Goal: Task Accomplishment & Management: Manage account settings

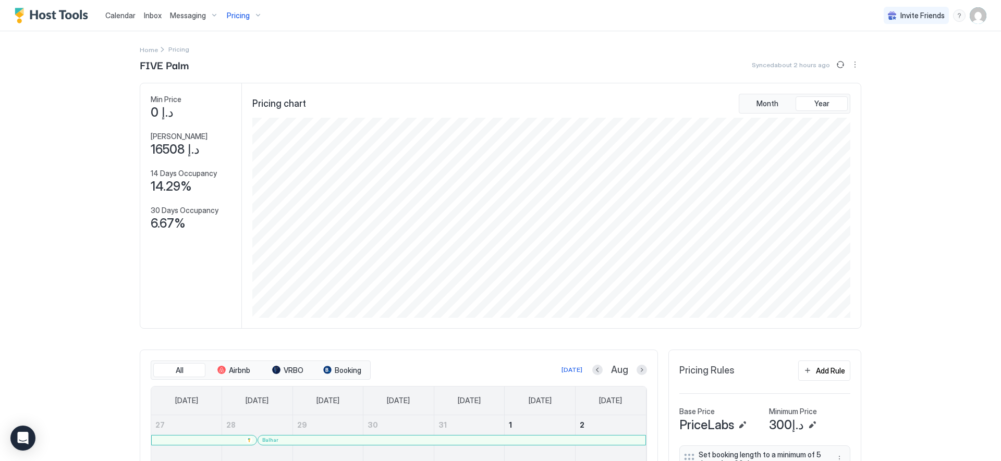
scroll to position [200, 600]
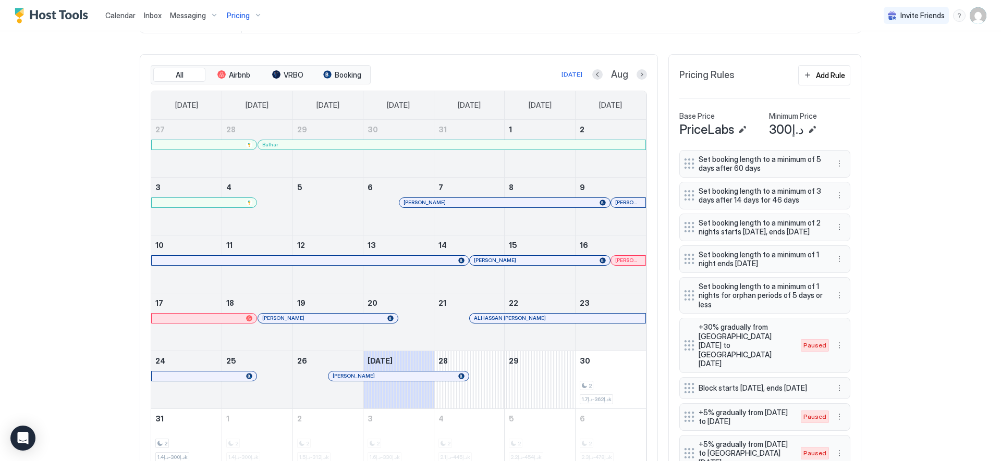
scroll to position [294, 0]
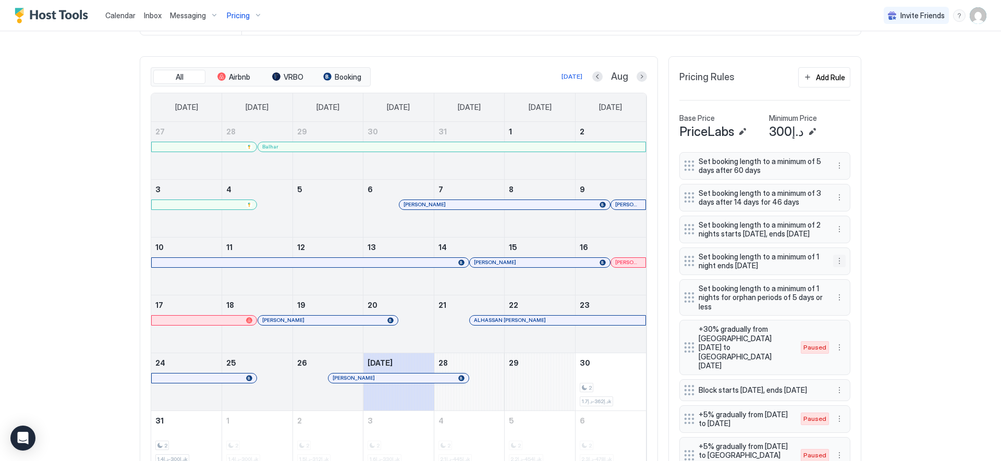
click at [837, 262] on button "More options" at bounding box center [839, 261] width 13 height 13
click at [842, 275] on div "Edit" at bounding box center [845, 276] width 23 height 8
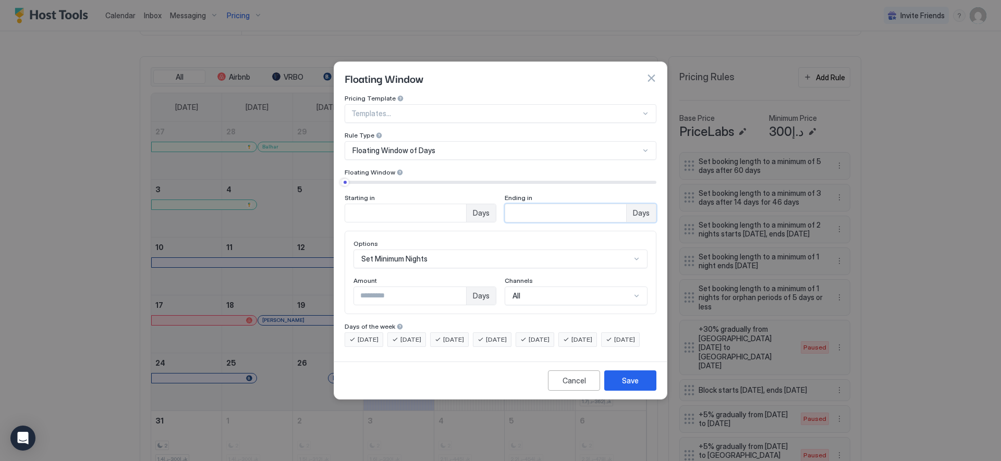
type input "*"
click at [466, 204] on input "*" at bounding box center [405, 213] width 121 height 18
click at [631, 386] on div "Save" at bounding box center [630, 380] width 17 height 11
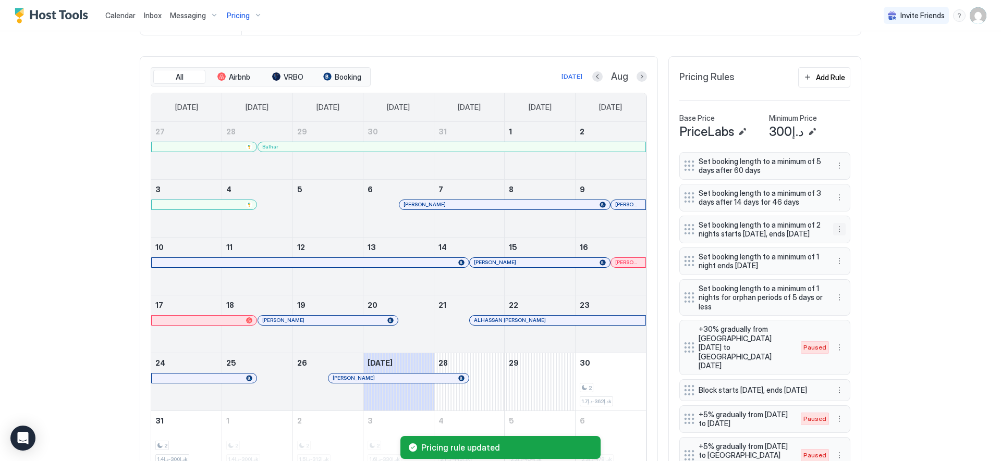
click at [834, 229] on button "More options" at bounding box center [839, 229] width 13 height 13
click at [837, 238] on div "Edit" at bounding box center [849, 244] width 39 height 17
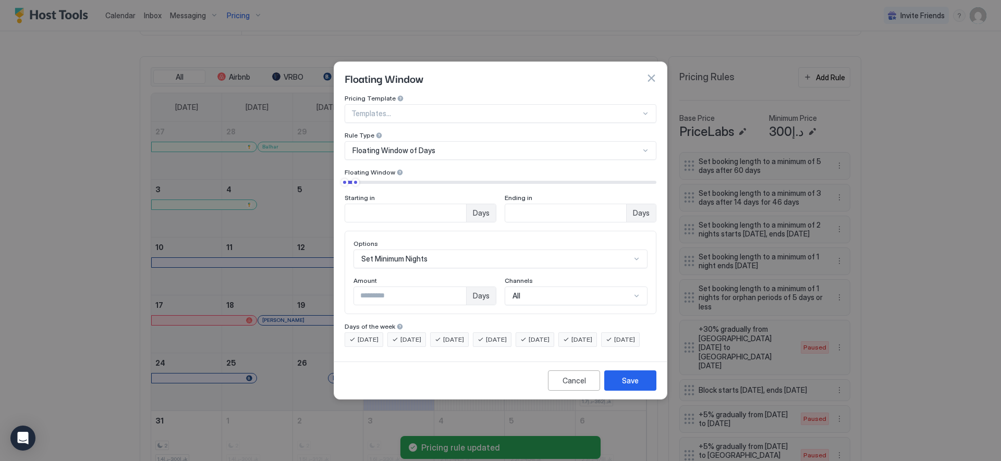
type input "*"
click at [455, 204] on input "*" at bounding box center [405, 213] width 121 height 18
click at [632, 386] on div "Save" at bounding box center [630, 380] width 17 height 11
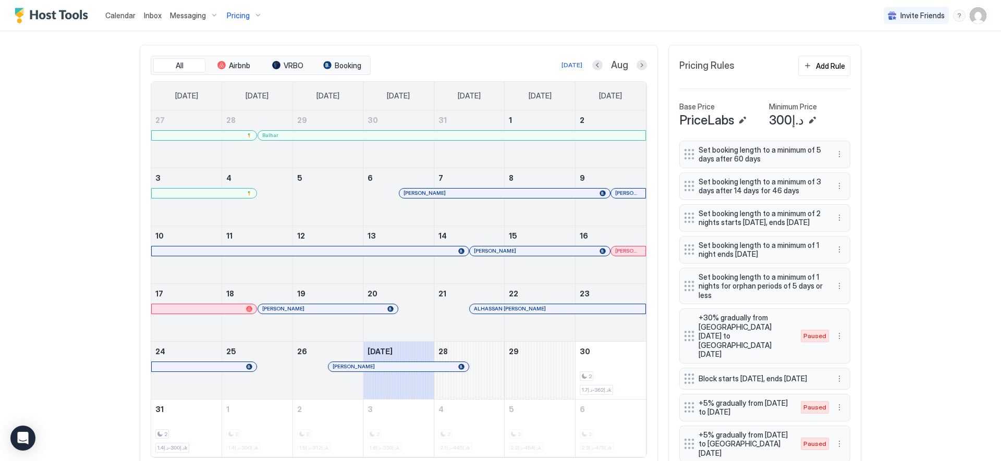
scroll to position [676, 0]
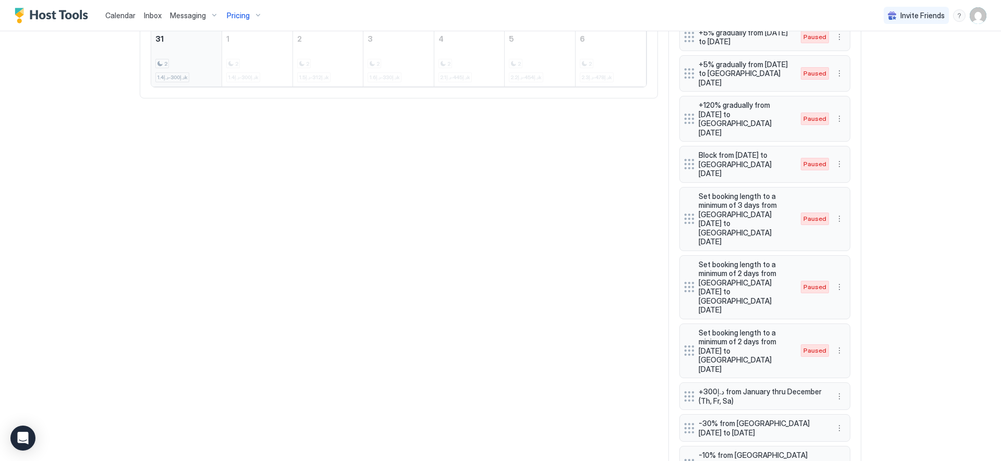
click at [175, 47] on div "2 د.إ300-د.إ1.4k" at bounding box center [186, 57] width 62 height 49
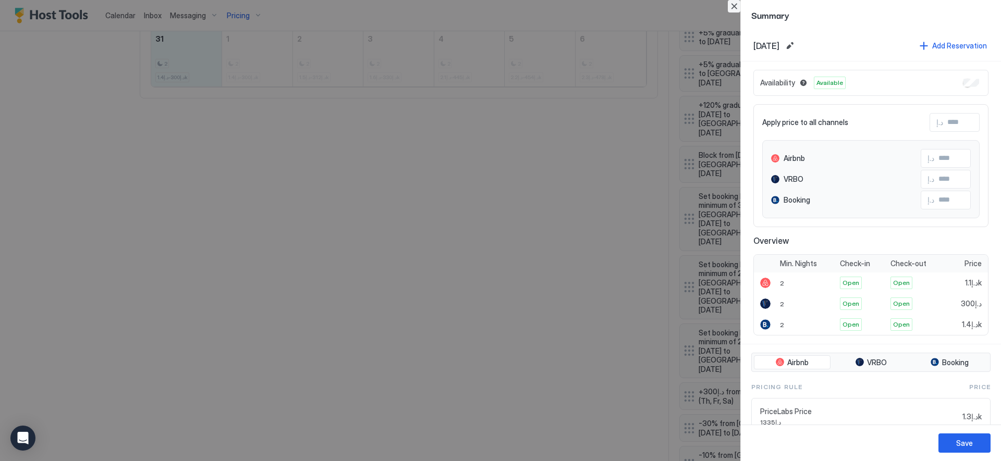
click at [731, 9] on button "Close" at bounding box center [734, 6] width 13 height 13
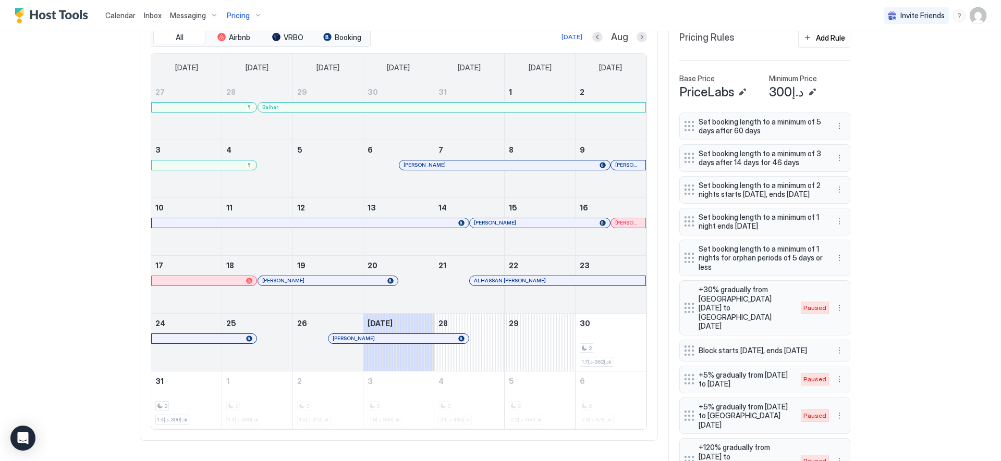
scroll to position [333, 0]
click at [282, 281] on div at bounding box center [286, 281] width 8 height 8
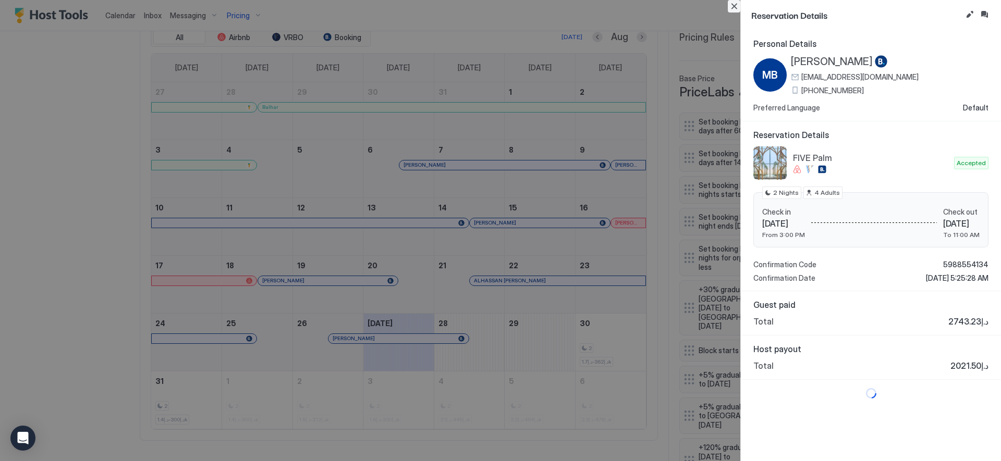
click at [733, 8] on button "Close" at bounding box center [734, 6] width 13 height 13
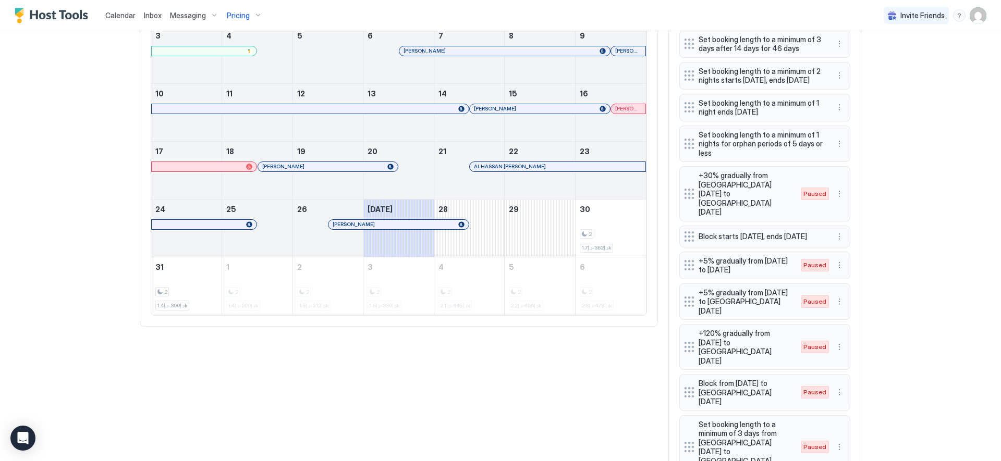
scroll to position [446, 0]
